Goal: Information Seeking & Learning: Check status

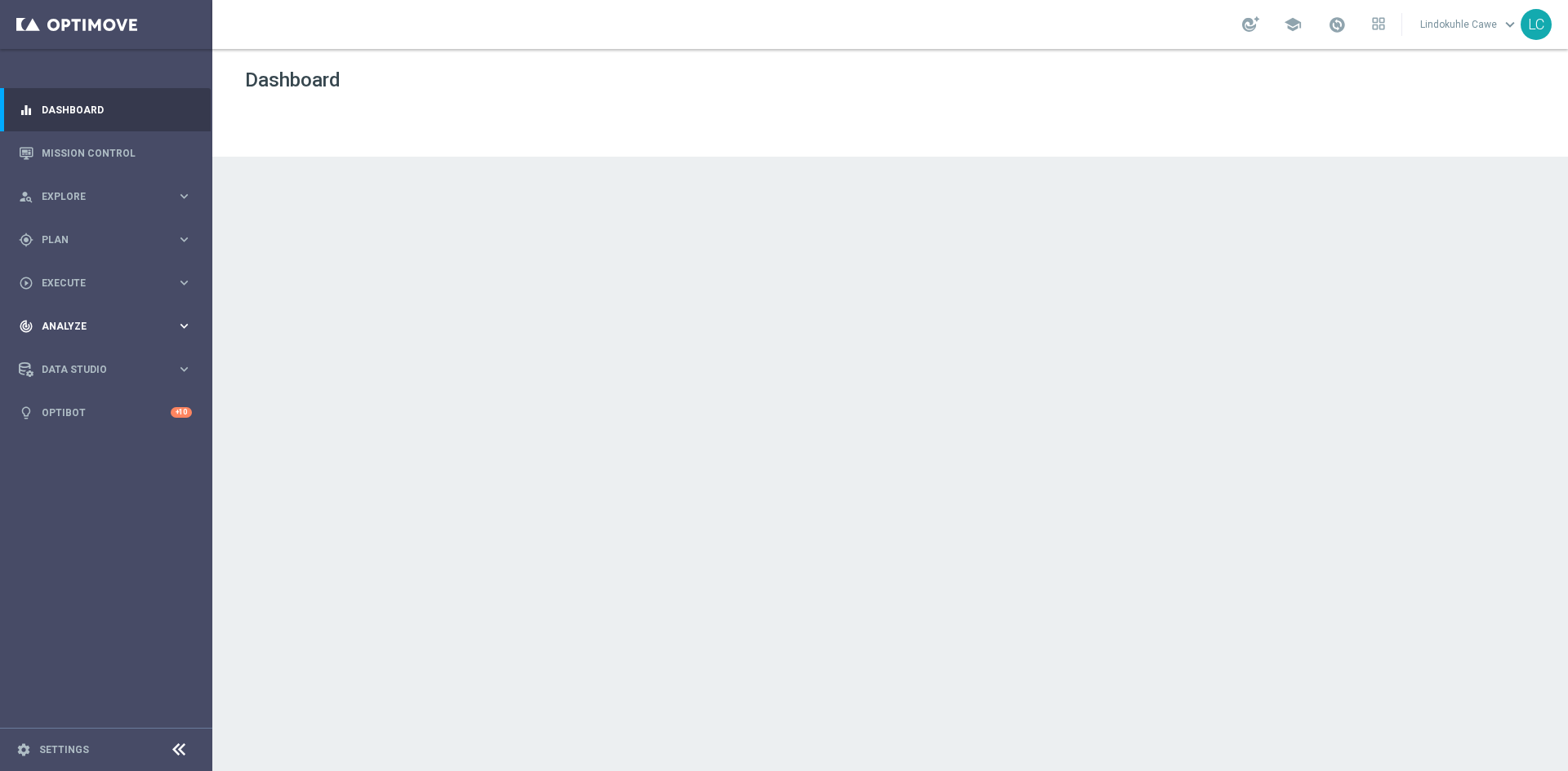
click at [82, 324] on span "Analyze" at bounding box center [109, 327] width 134 height 10
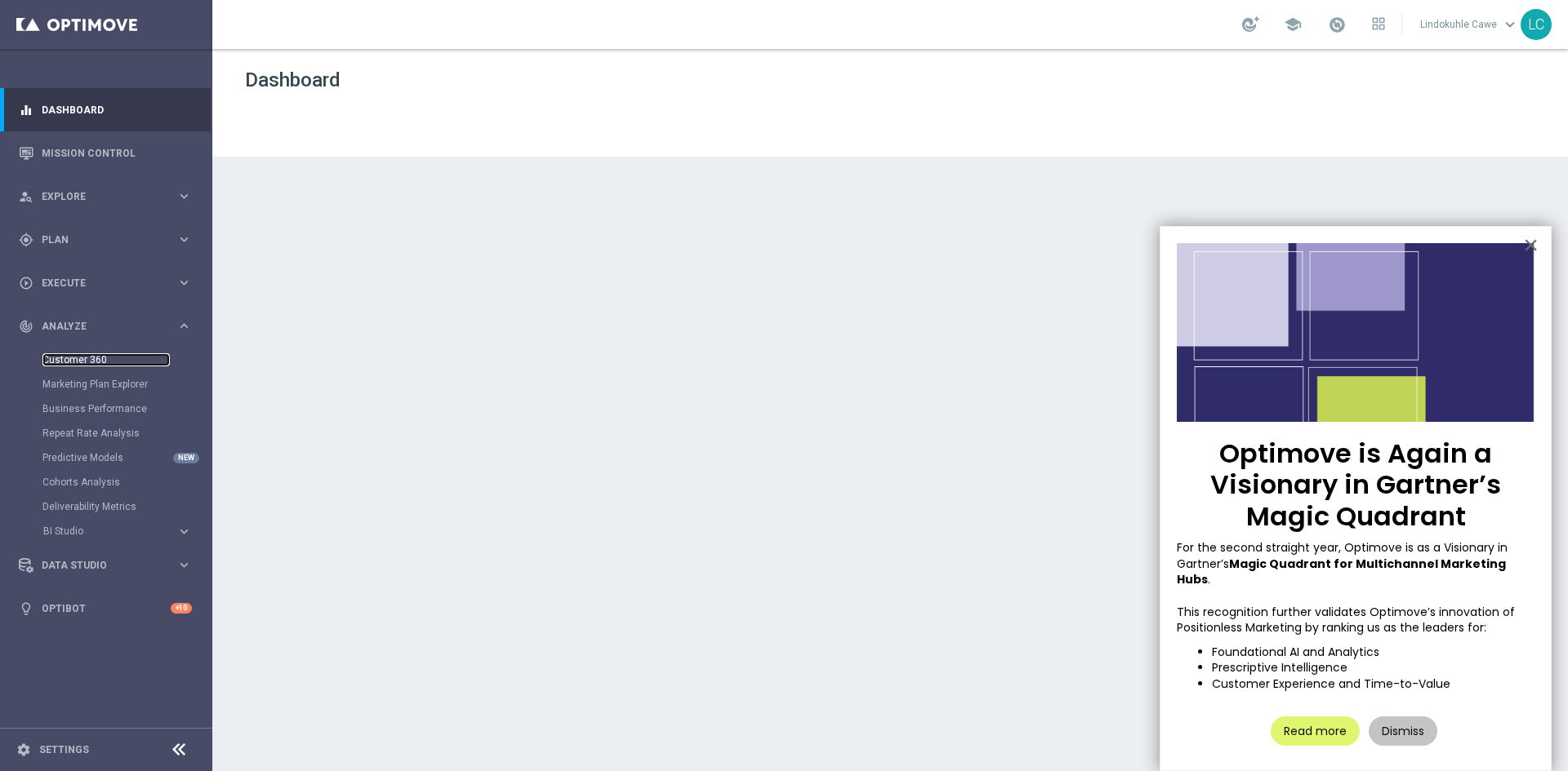
click at [61, 359] on link "Customer 360" at bounding box center [105, 359] width 127 height 13
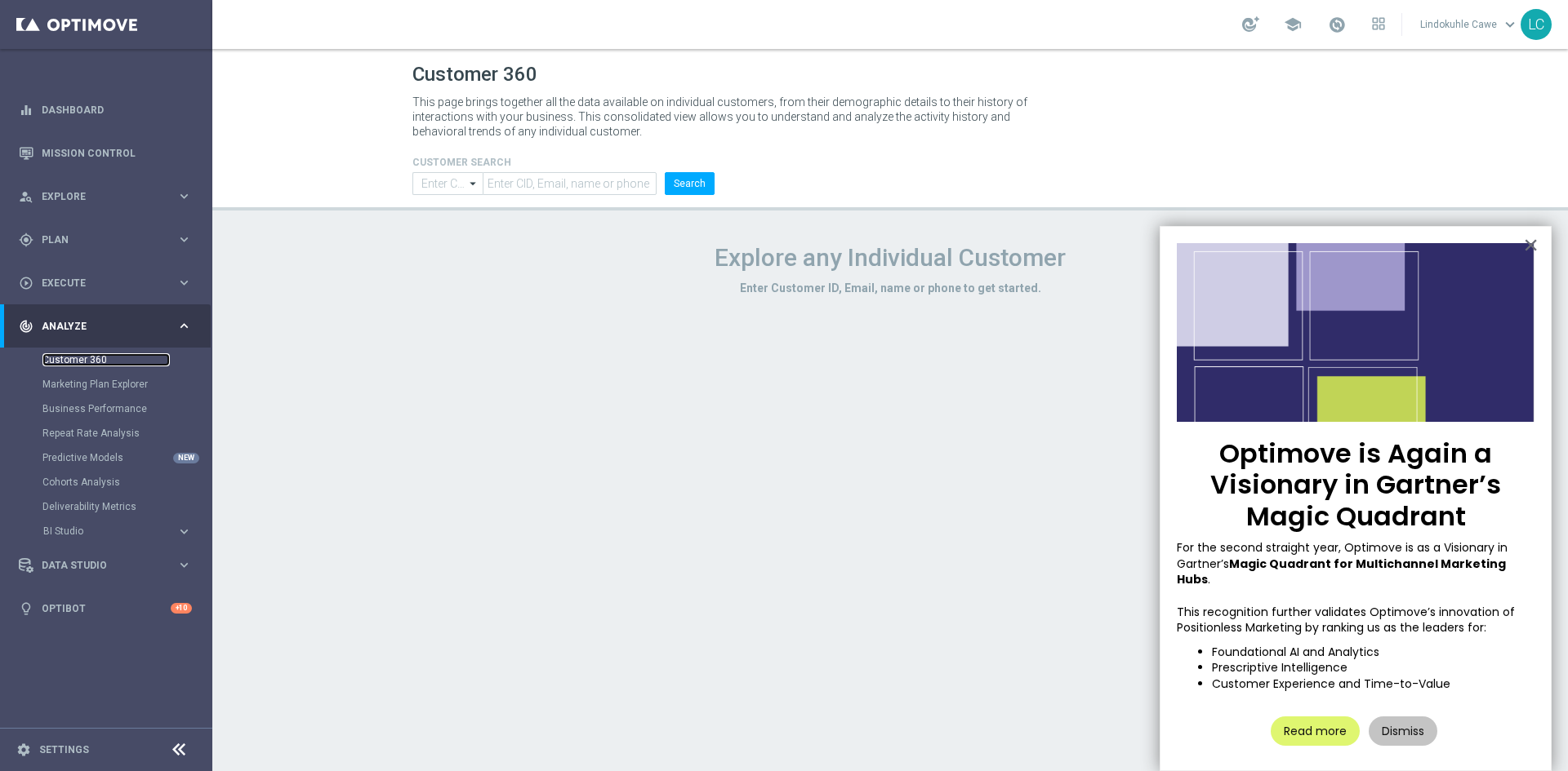
type input "Contains"
click at [1531, 246] on button "×" at bounding box center [1530, 244] width 16 height 27
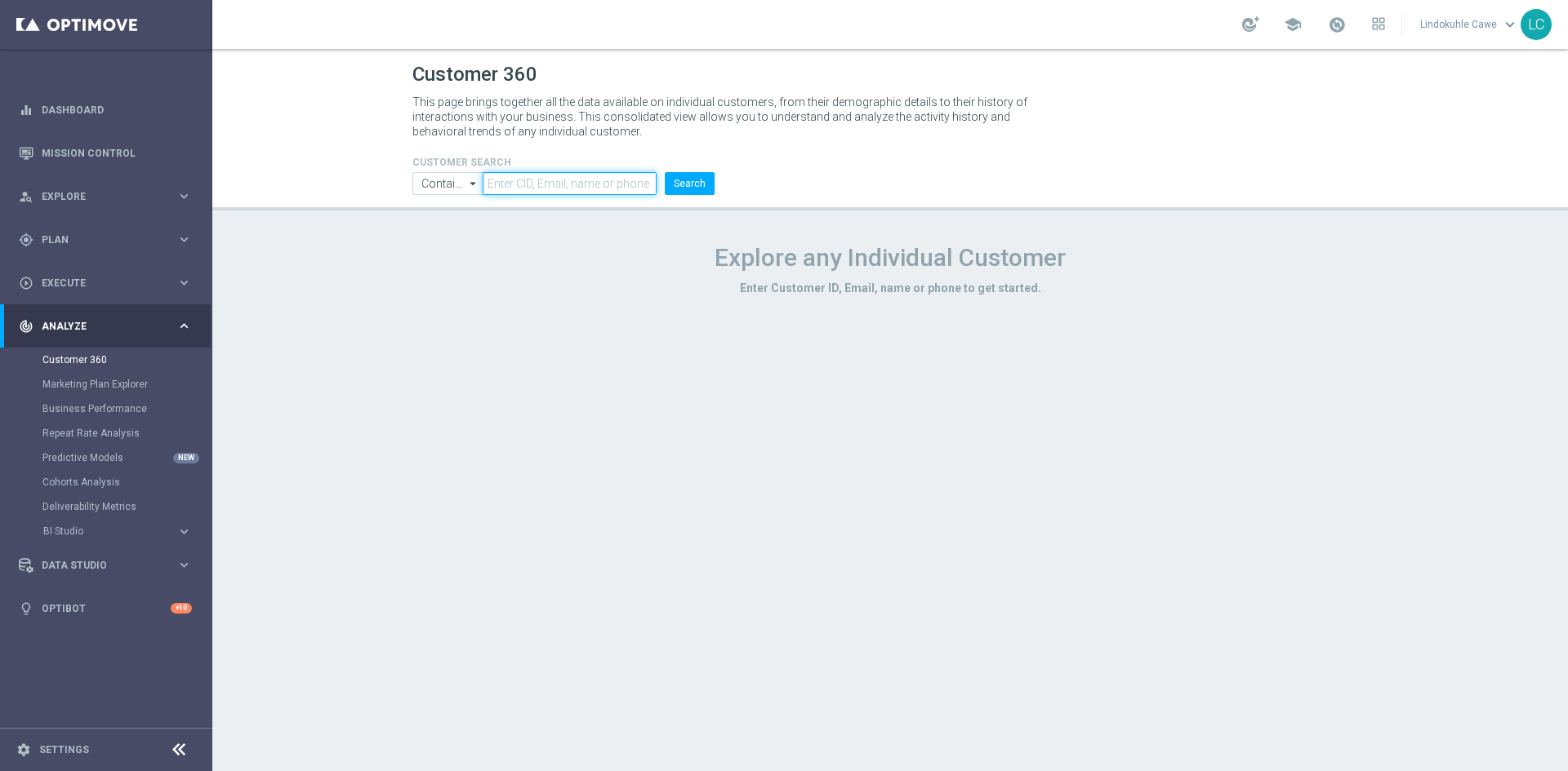
click at [522, 187] on input "text" at bounding box center [569, 183] width 174 height 23
paste input "758601704790998"
type input "758601704790998"
click at [675, 184] on button "Search" at bounding box center [689, 183] width 49 height 23
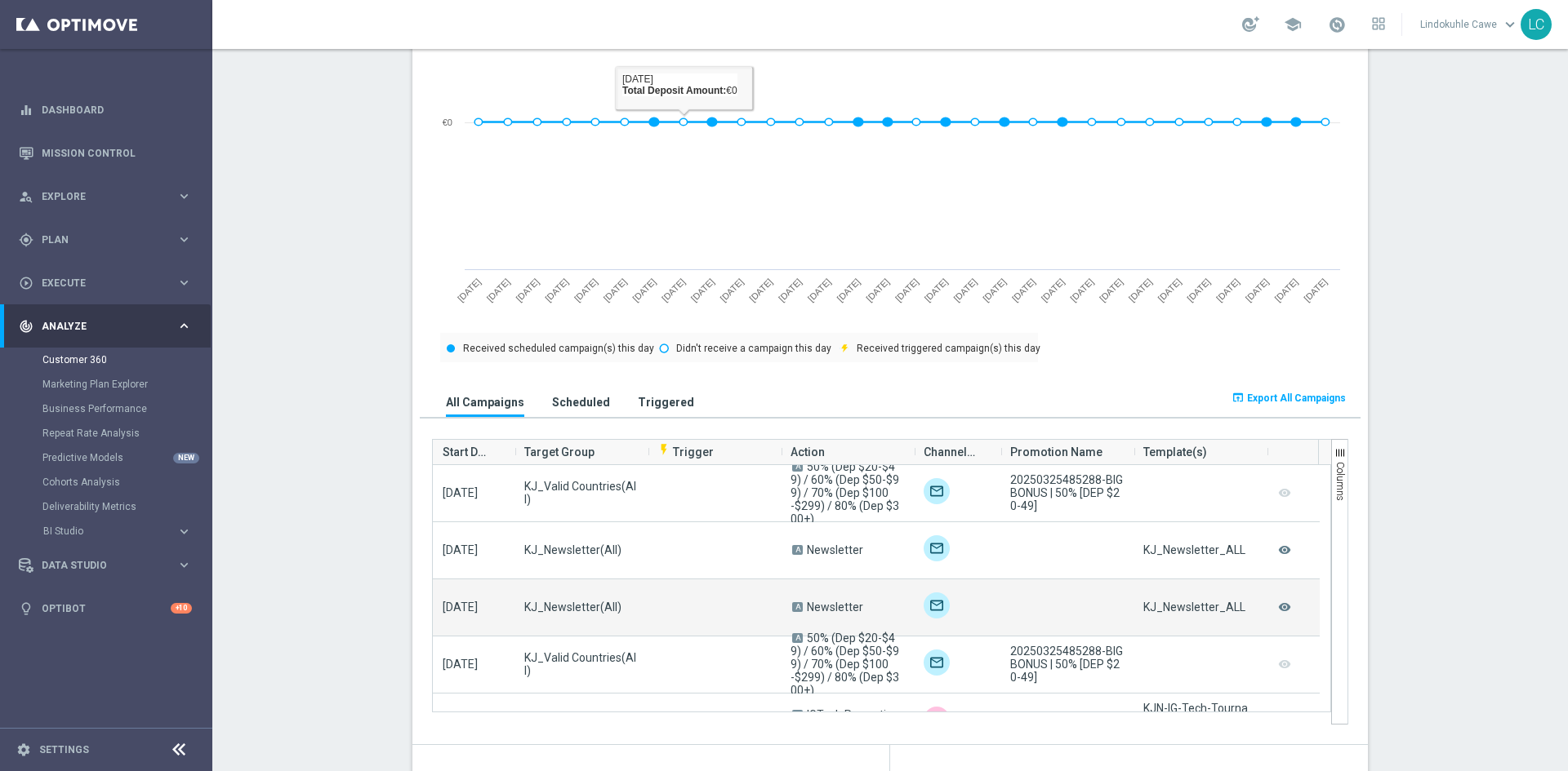
scroll to position [898, 0]
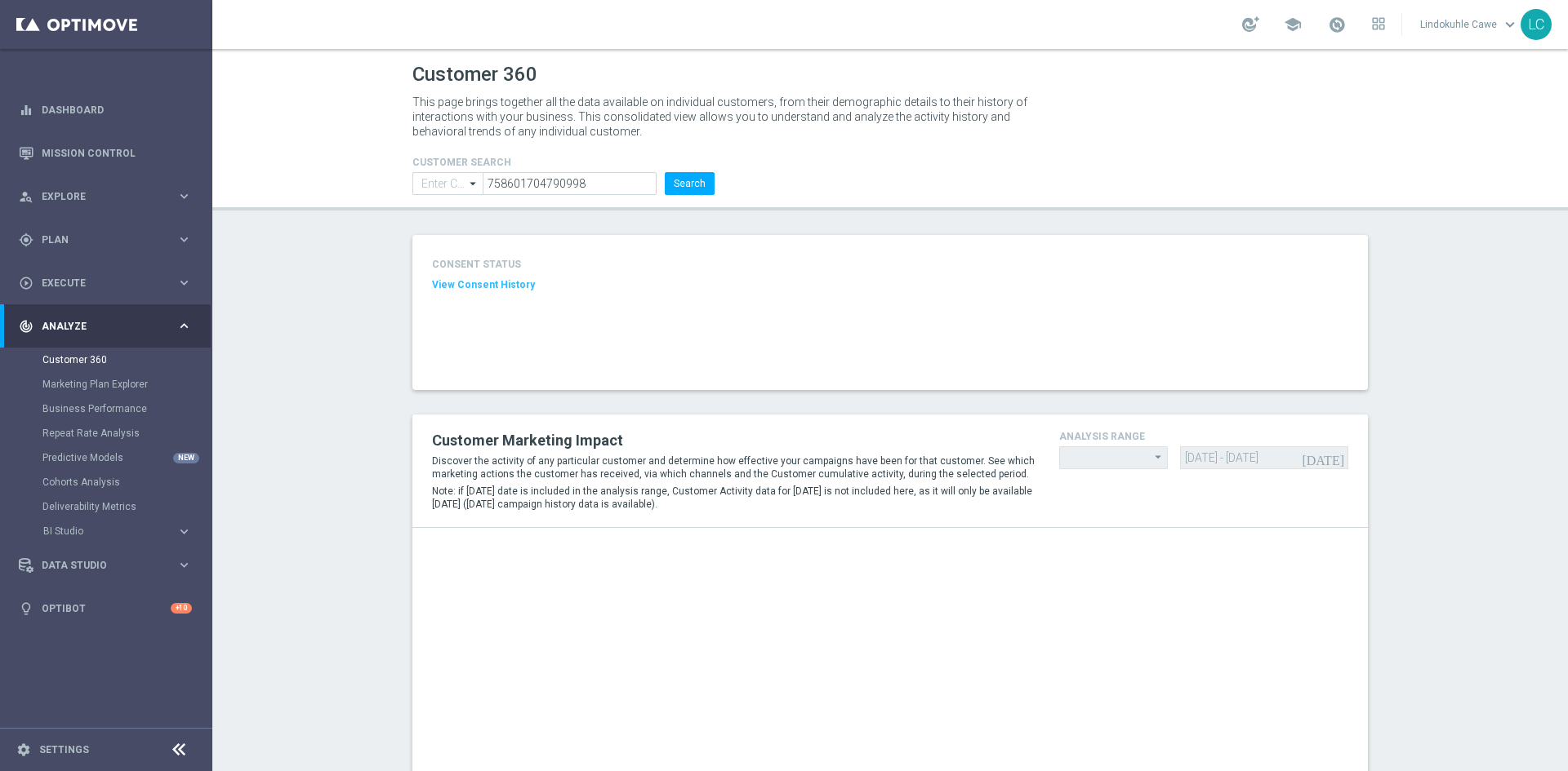
type input "Contains"
type input "Last 30 days"
type input "Total Deposit Amount"
type input "Last 30 days"
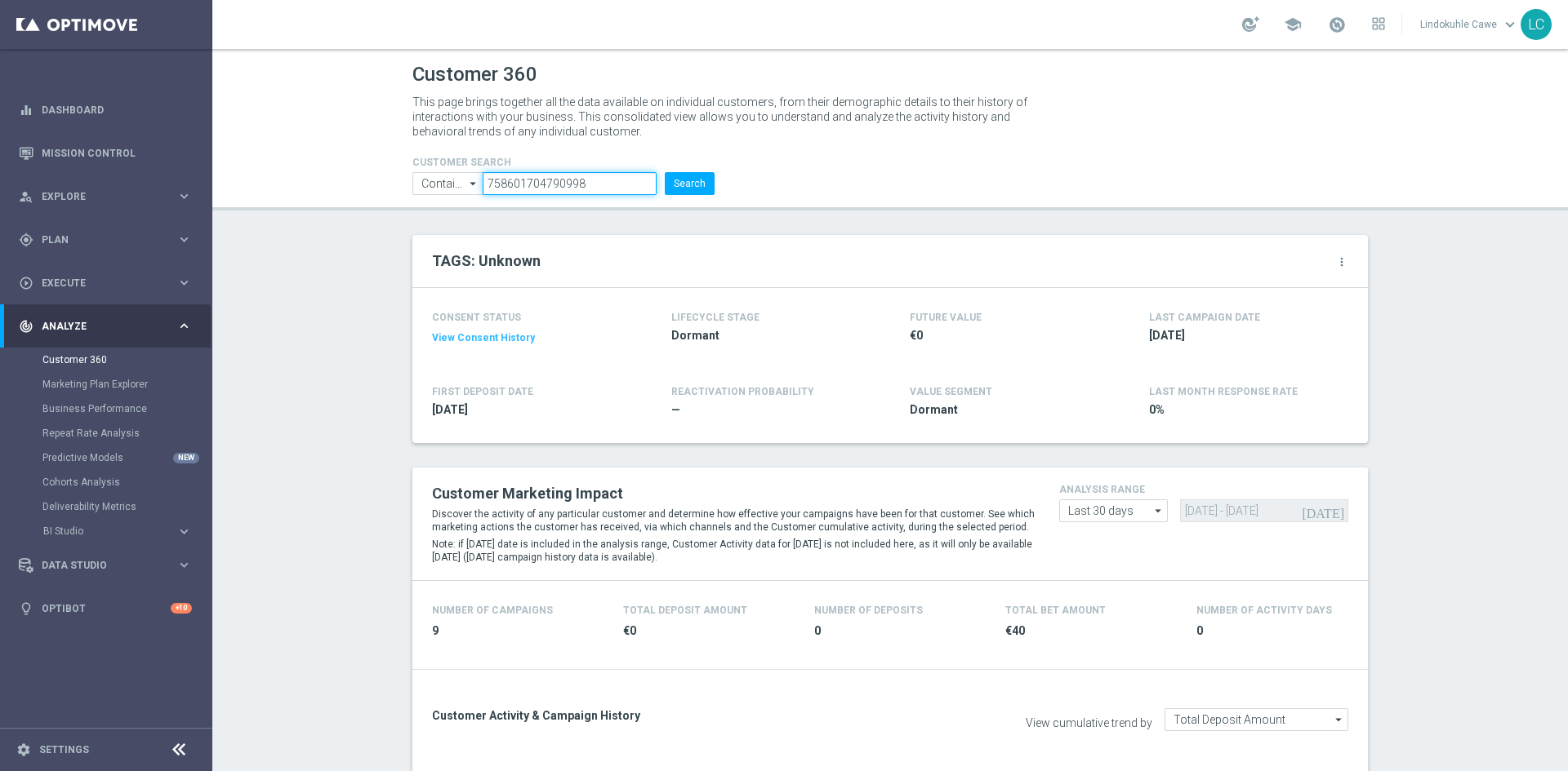
drag, startPoint x: 599, startPoint y: 177, endPoint x: 352, endPoint y: 215, distance: 249.9
click at [17, 179] on main "equalizer Dashboard Mission Control" at bounding box center [784, 385] width 1568 height 771
paste input "132451743504831"
type input "132451743504831"
click at [686, 191] on button "Search" at bounding box center [689, 183] width 49 height 23
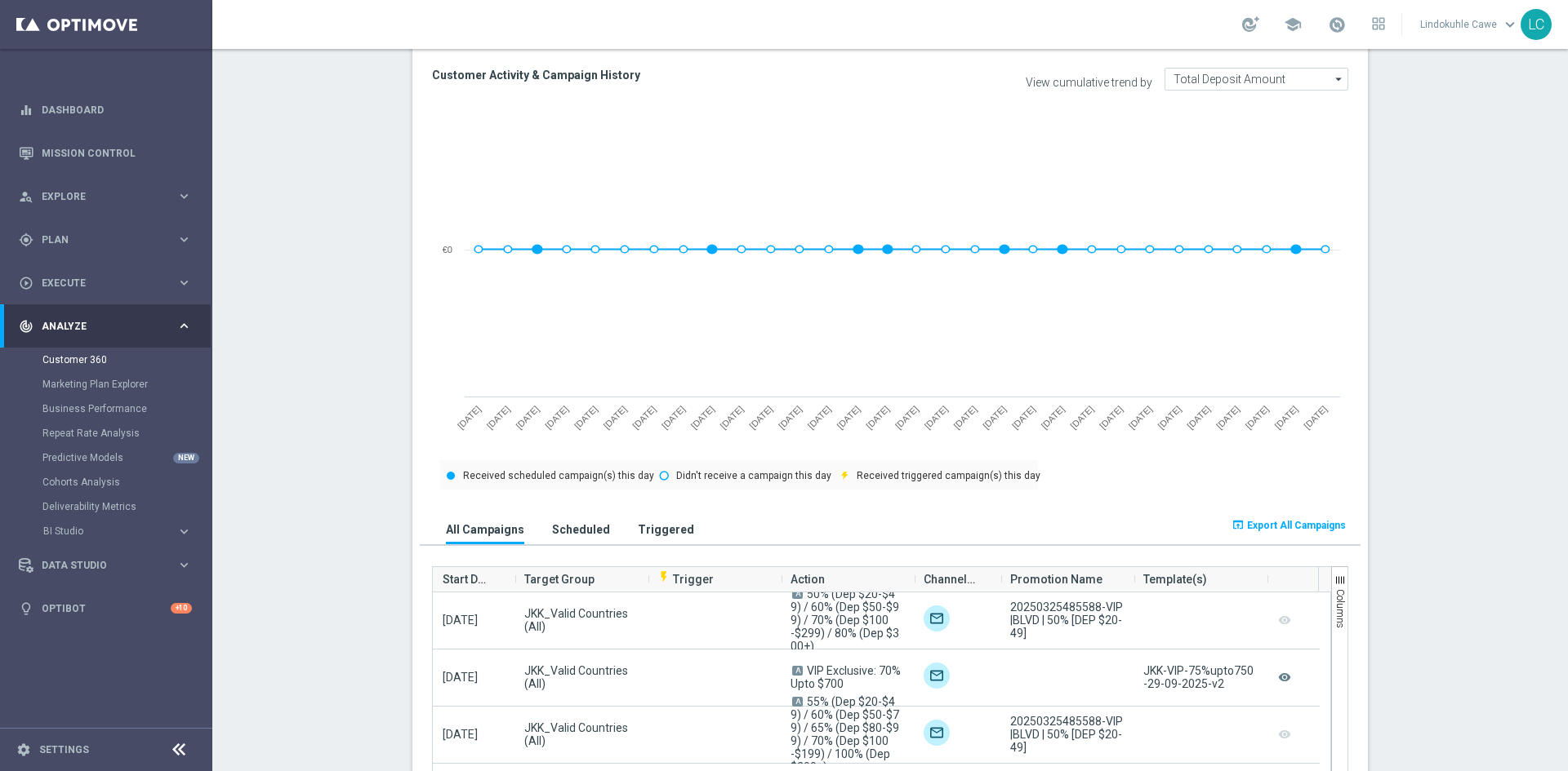
scroll to position [734, 0]
